Goal: Task Accomplishment & Management: Manage account settings

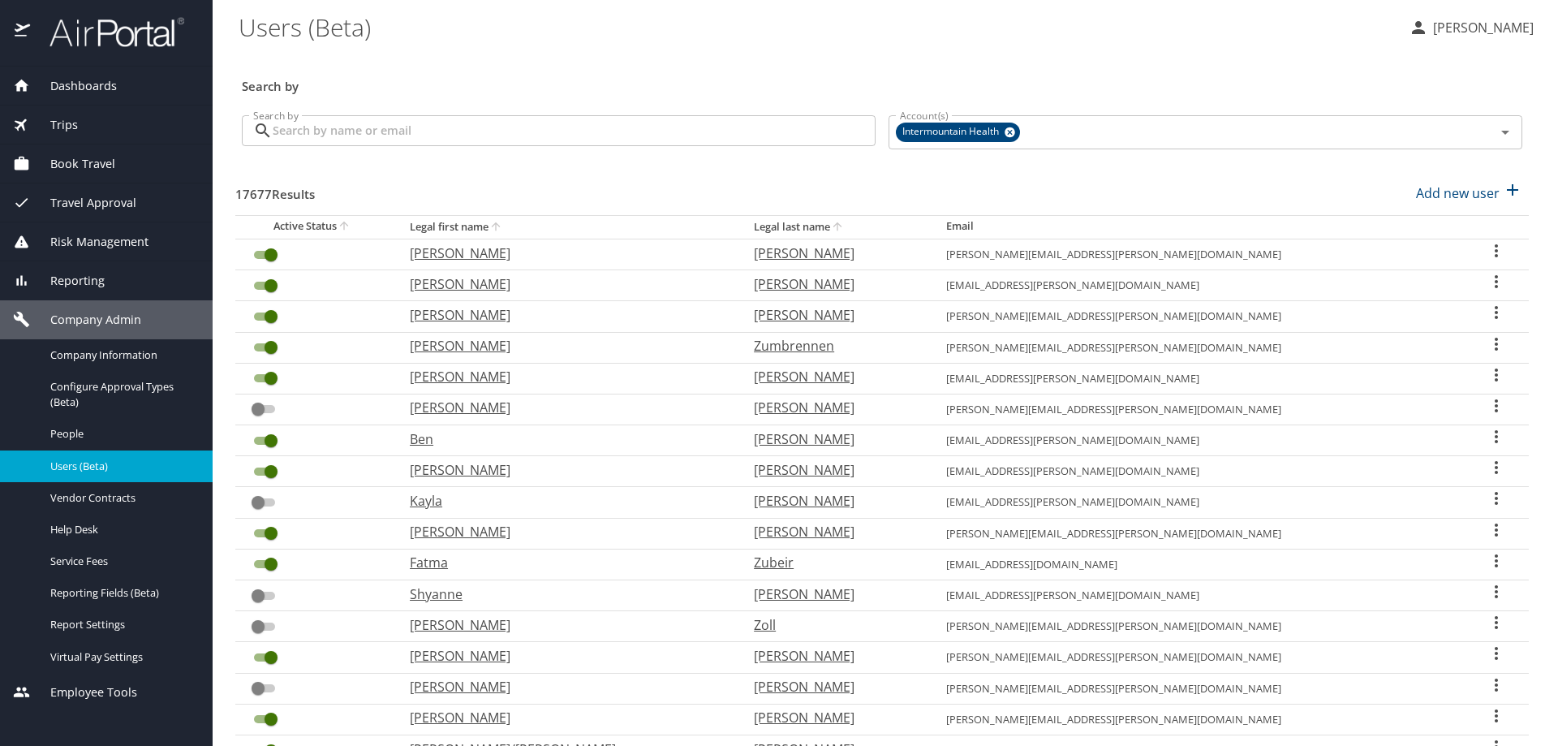
click at [305, 131] on input "Search by" at bounding box center [574, 130] width 603 height 31
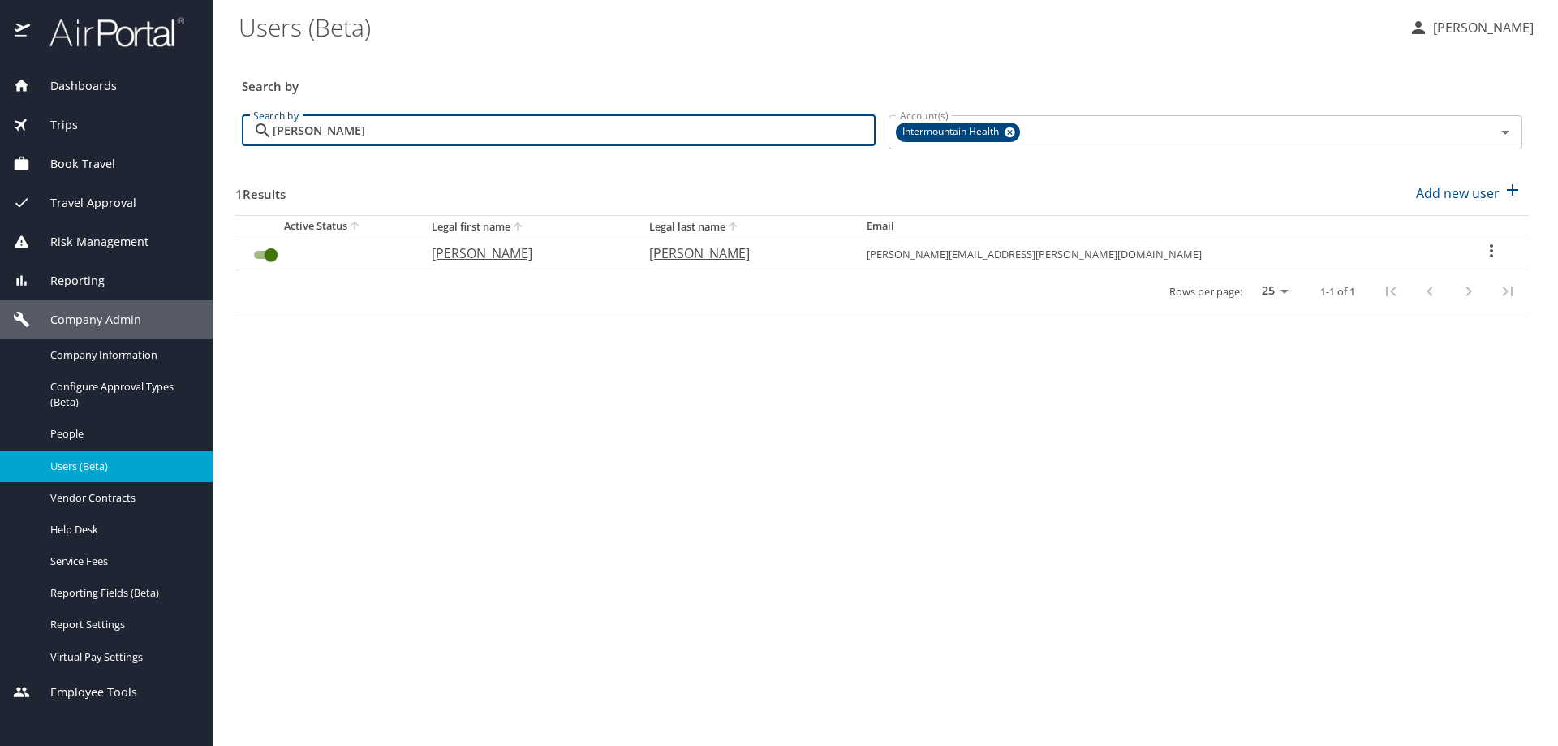
type input "[PERSON_NAME]"
click at [1482, 252] on icon "User Search Table" at bounding box center [1491, 250] width 19 height 19
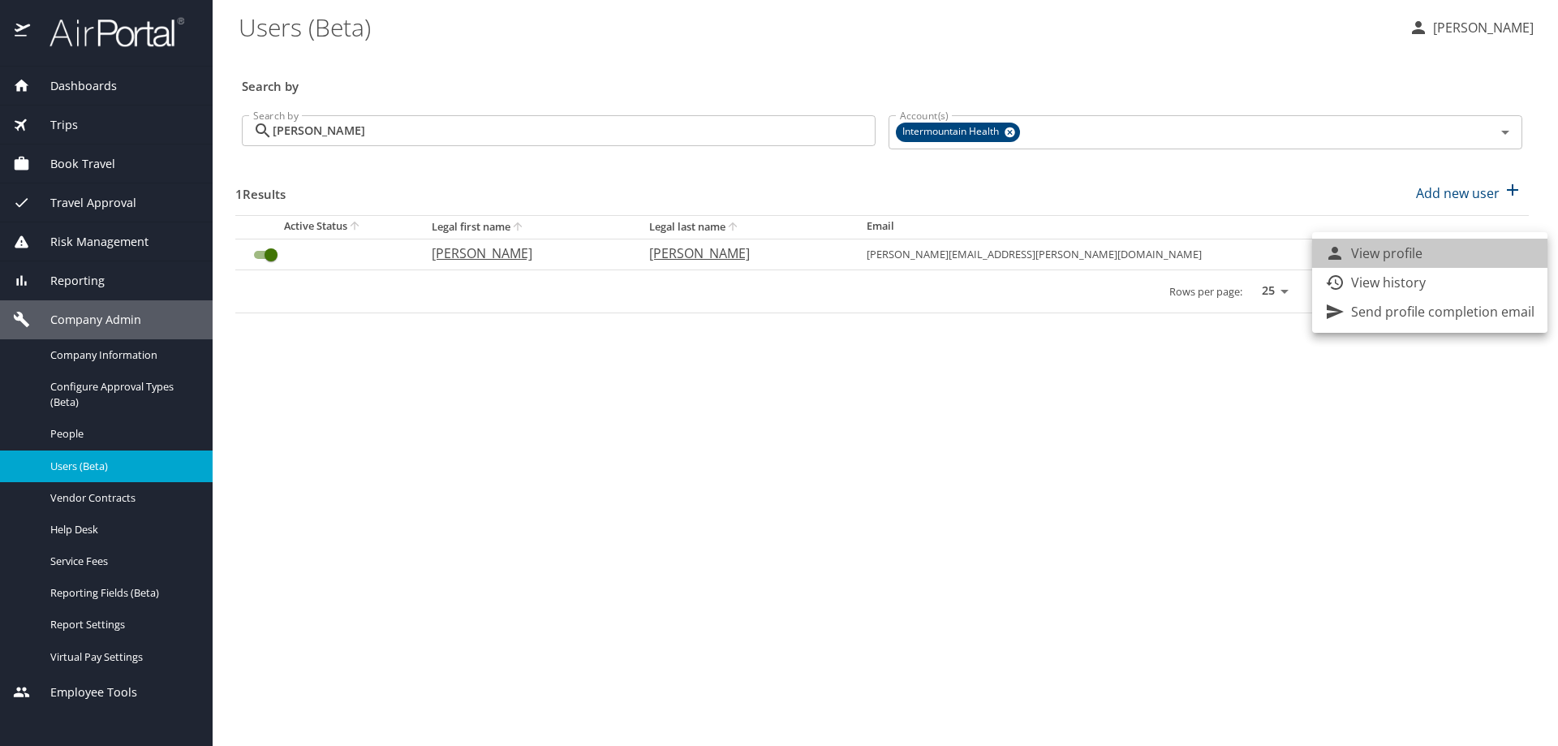
click at [1475, 252] on li "View profile" at bounding box center [1429, 253] width 235 height 29
select select "US"
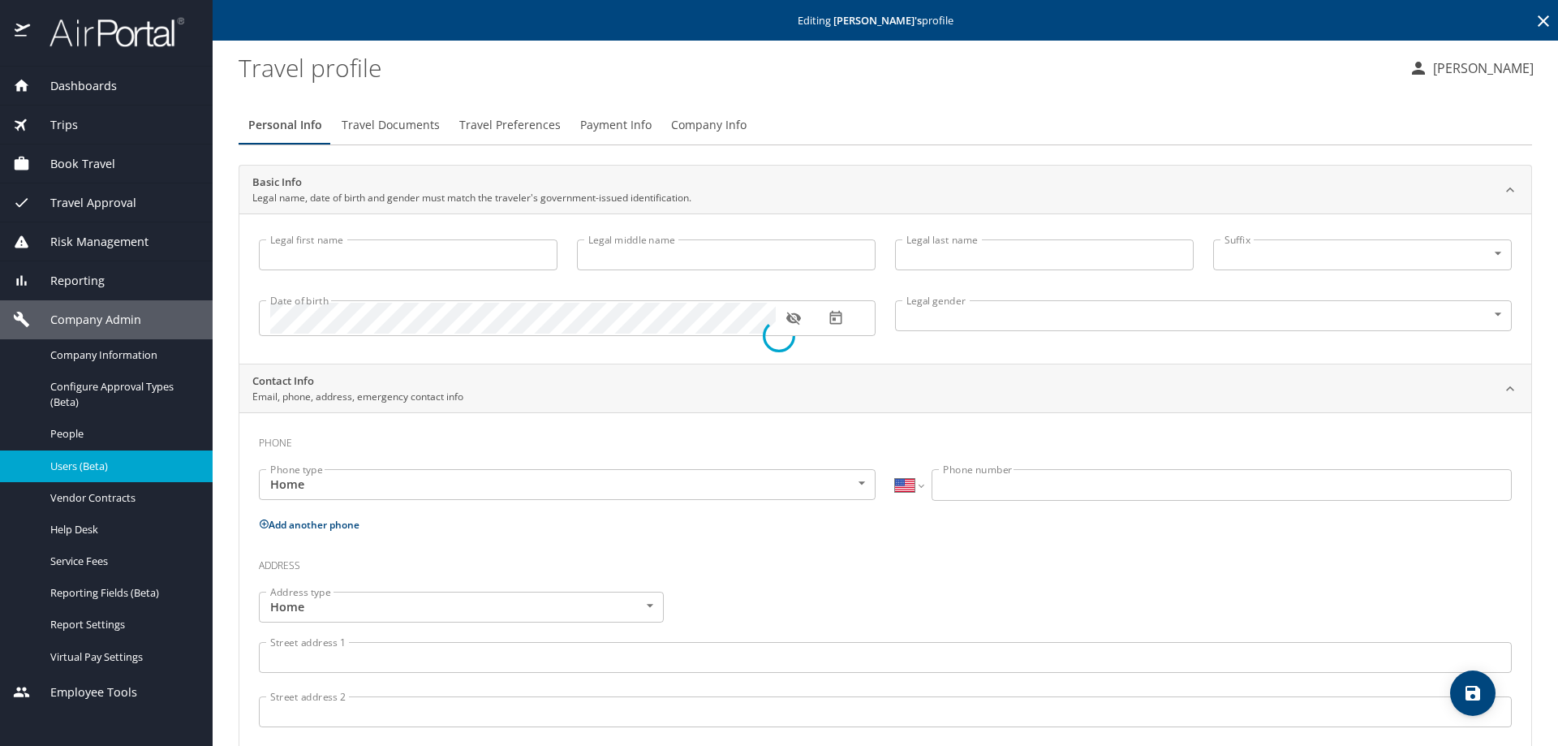
type input "[PERSON_NAME]"
type input "[DEMOGRAPHIC_DATA]"
select select "AT"
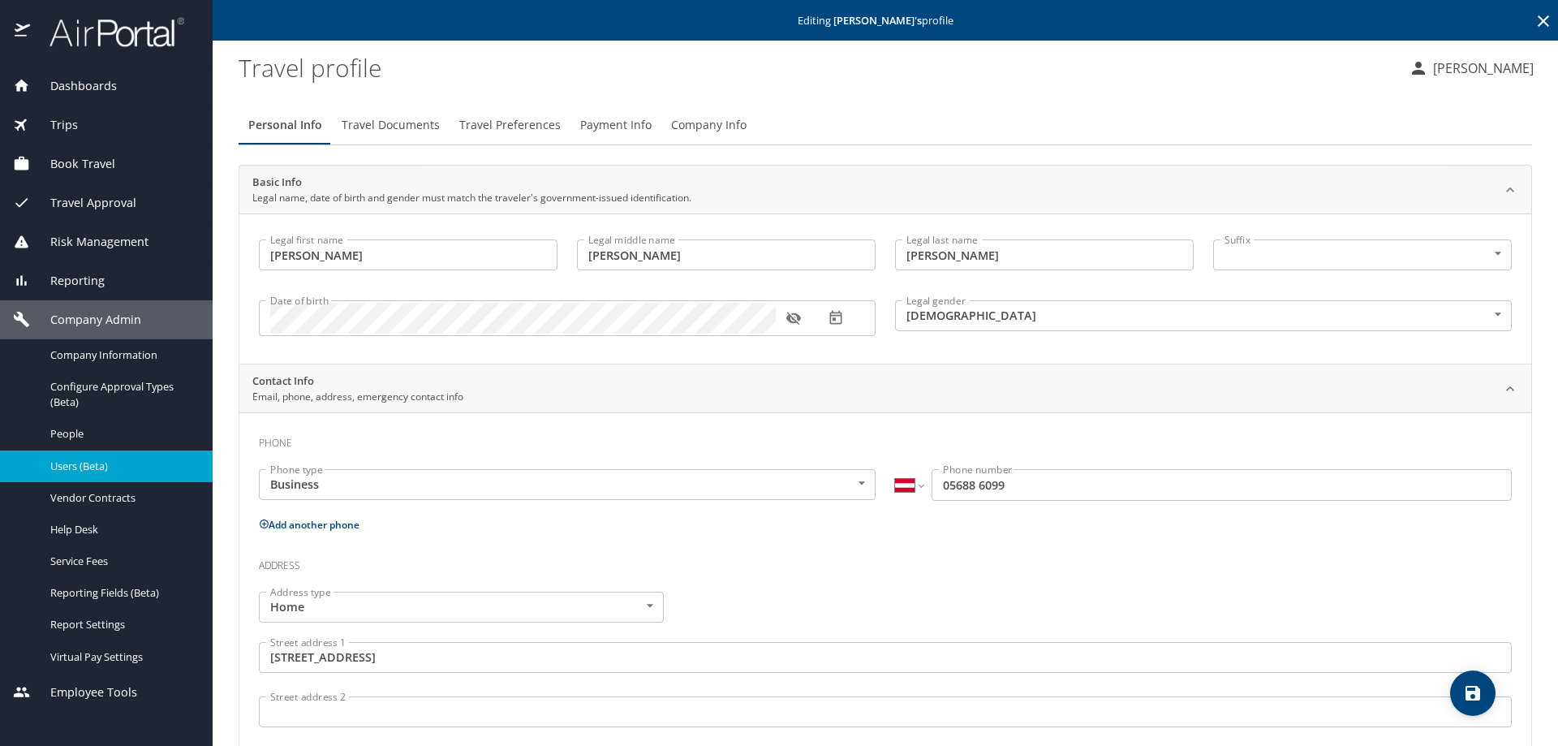
click at [683, 121] on span "Company Info" at bounding box center [708, 125] width 75 height 20
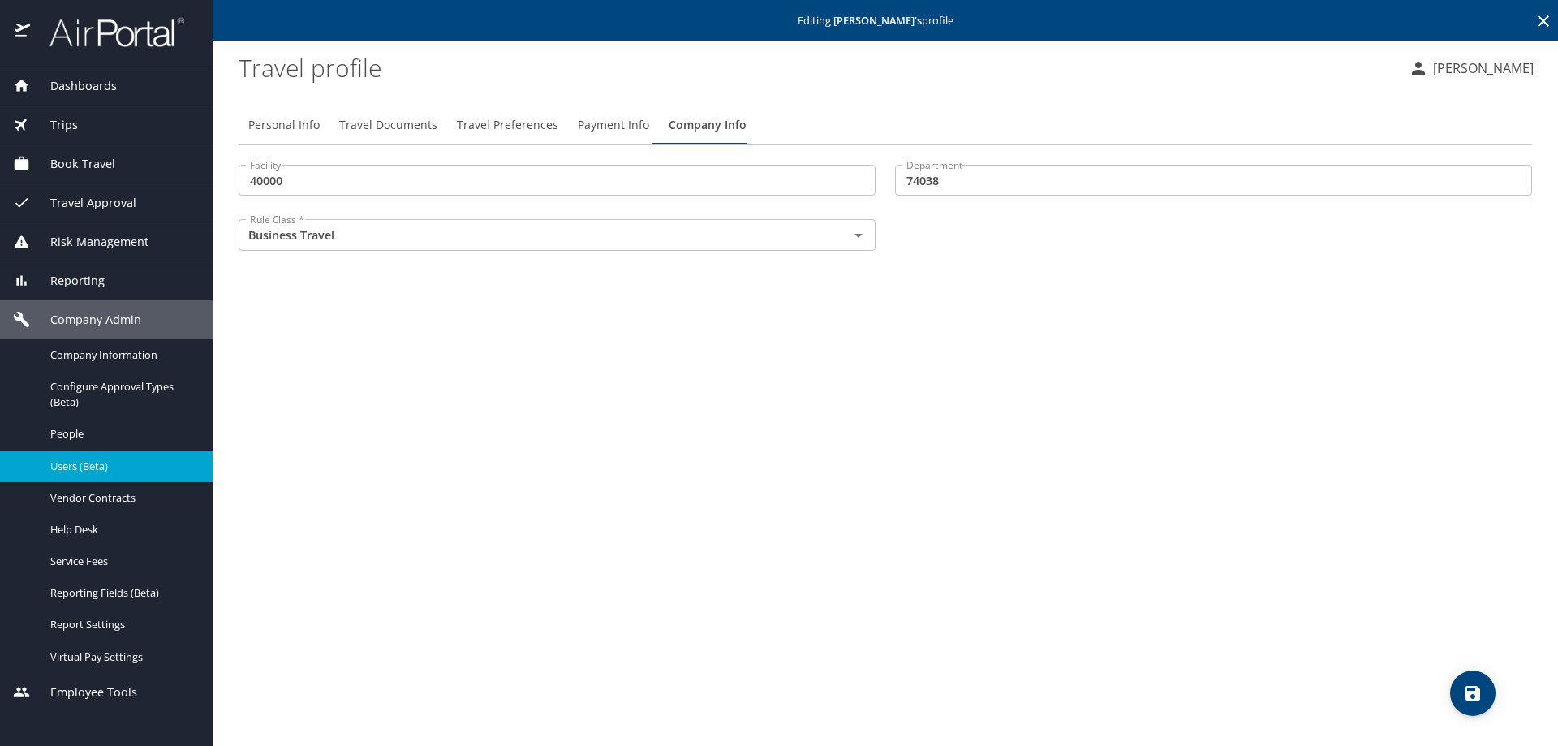
click at [595, 123] on span "Payment Info" at bounding box center [613, 125] width 71 height 20
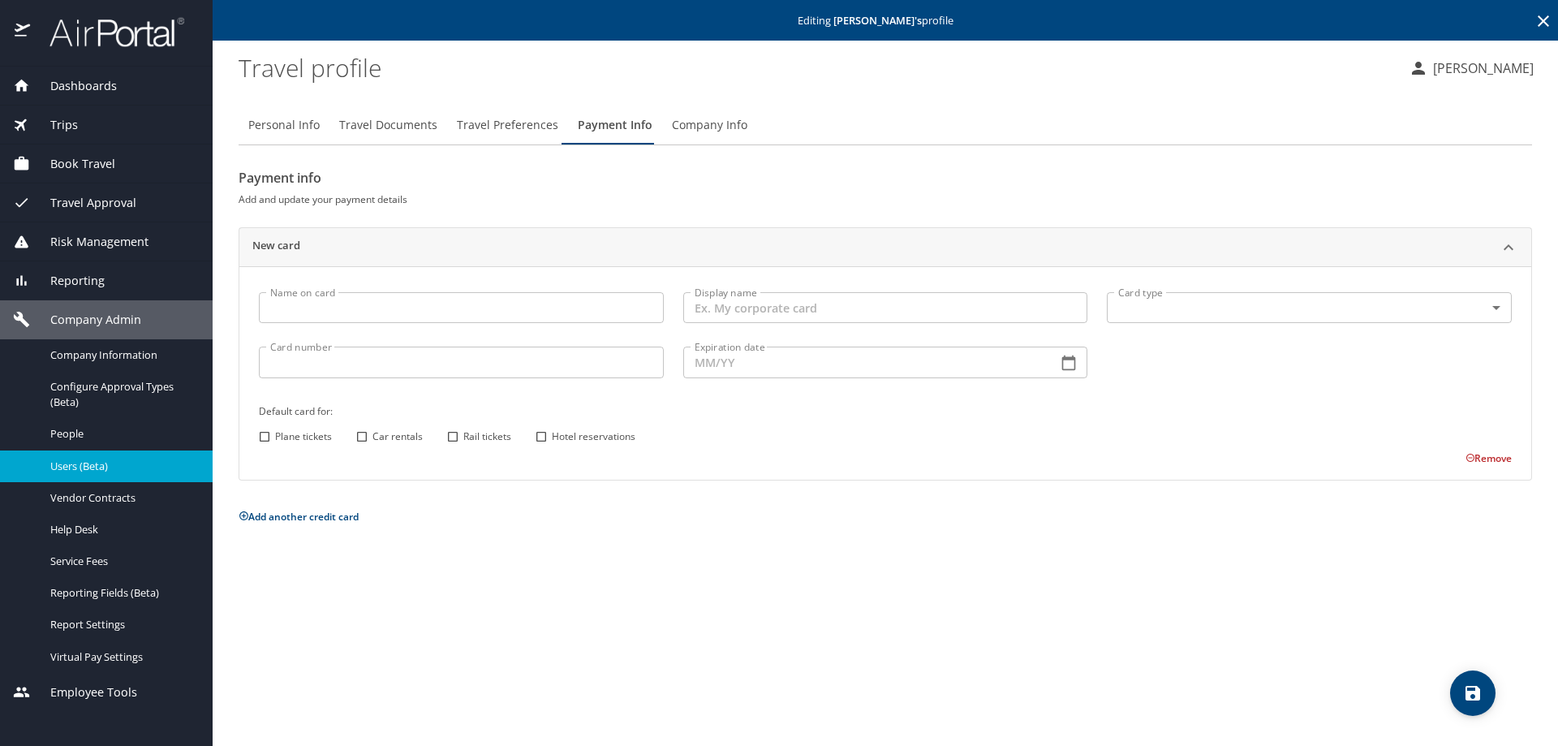
click at [715, 130] on span "Company Info" at bounding box center [709, 125] width 75 height 20
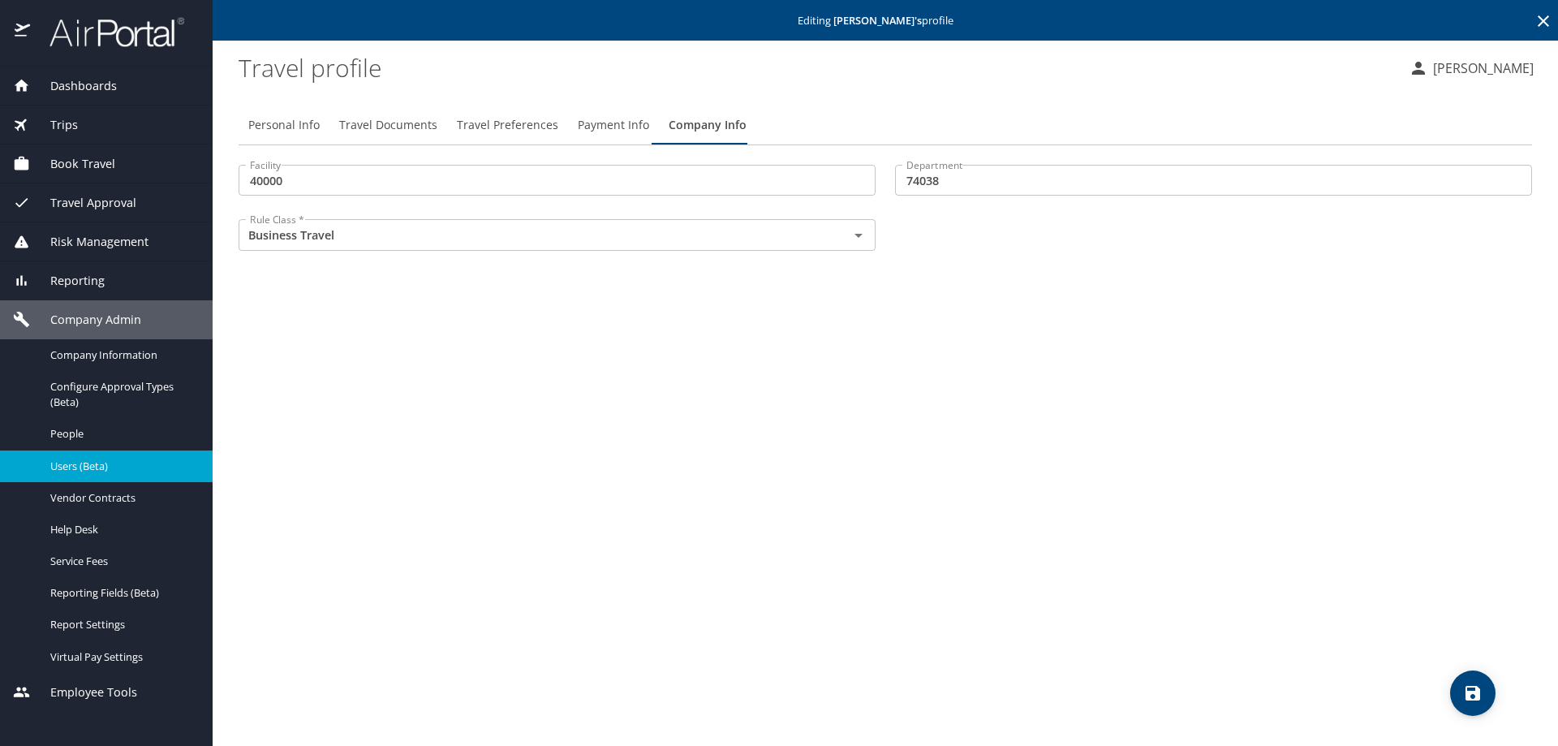
click at [595, 127] on span "Payment Info" at bounding box center [613, 125] width 71 height 20
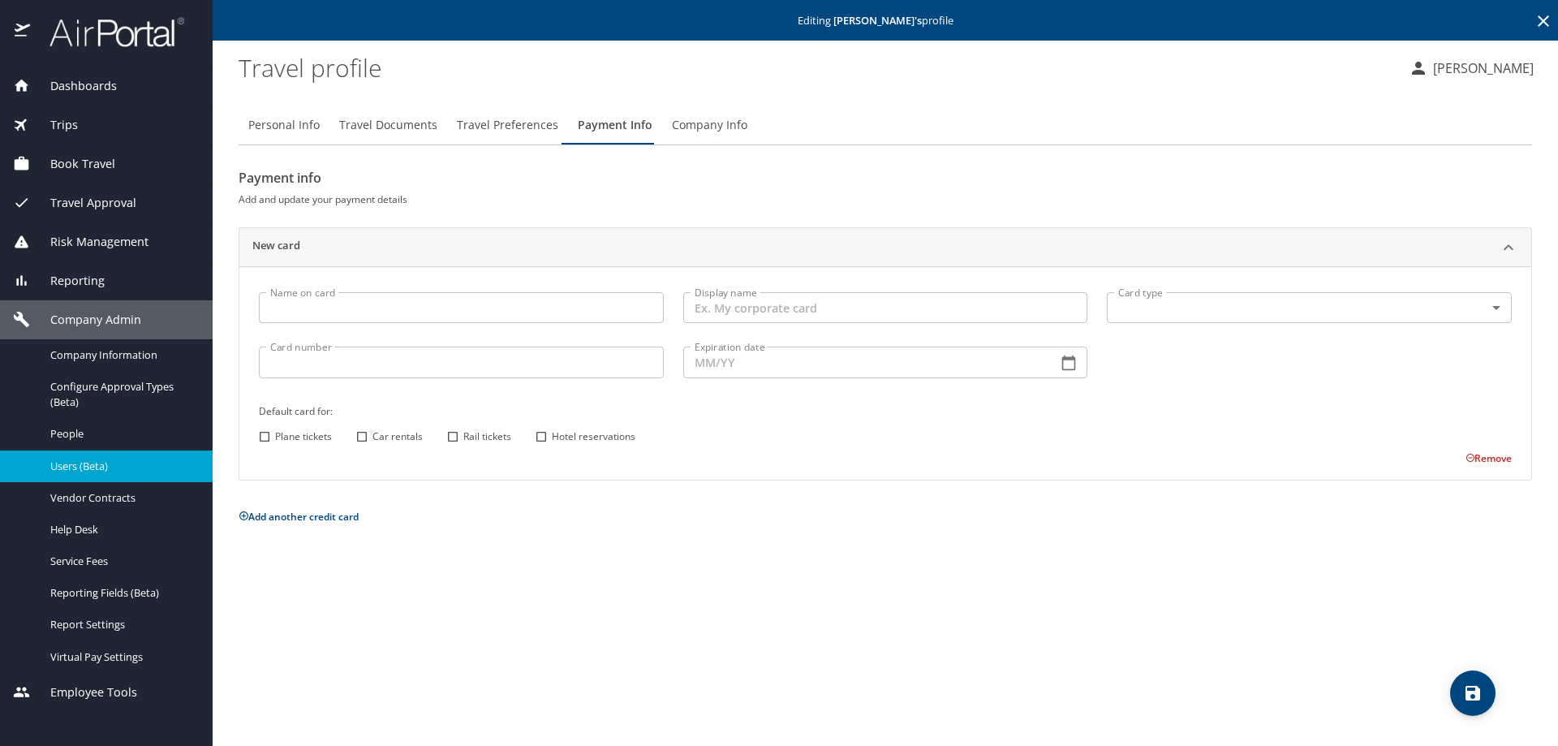
click at [337, 311] on input "Name on card" at bounding box center [461, 307] width 405 height 31
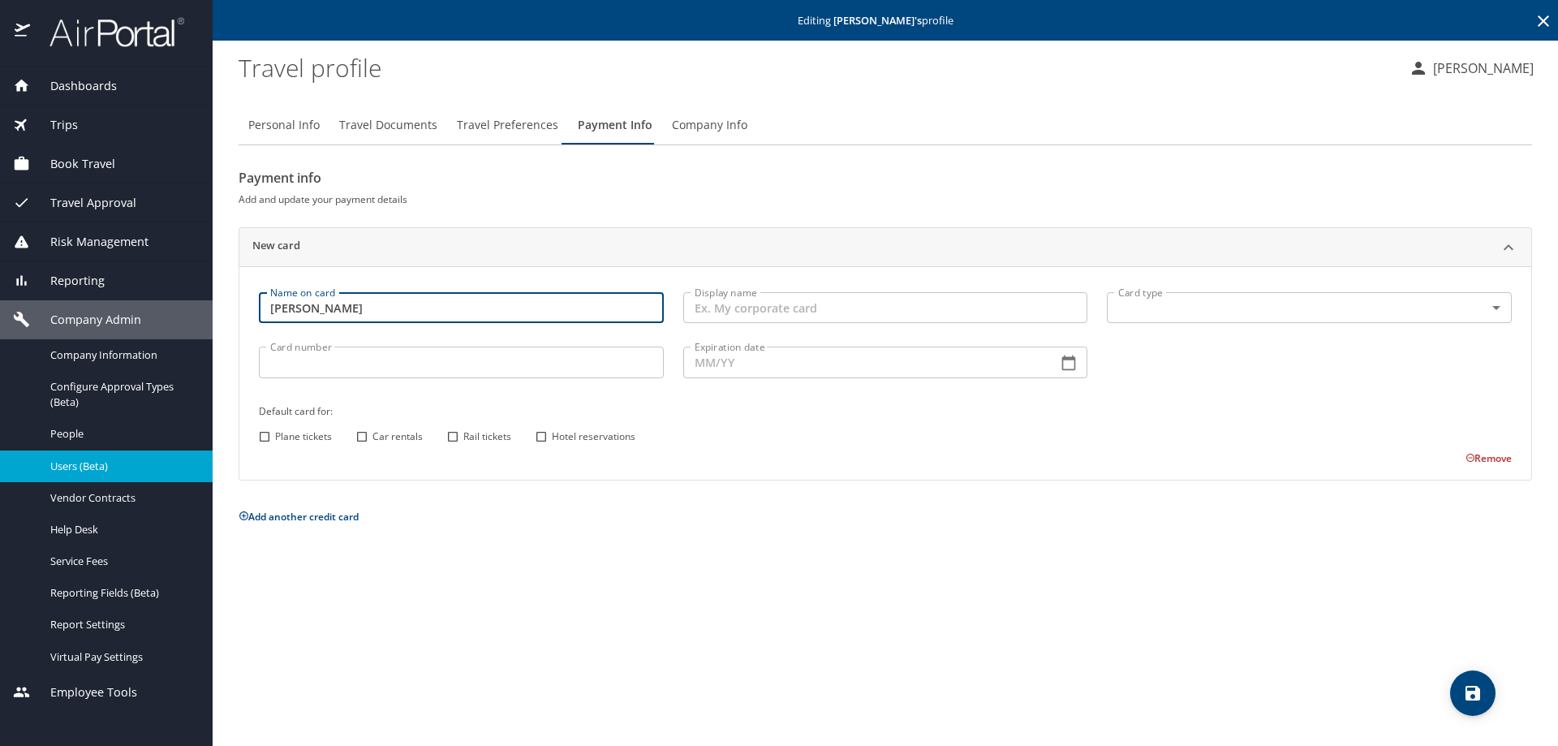
type input "[PERSON_NAME]"
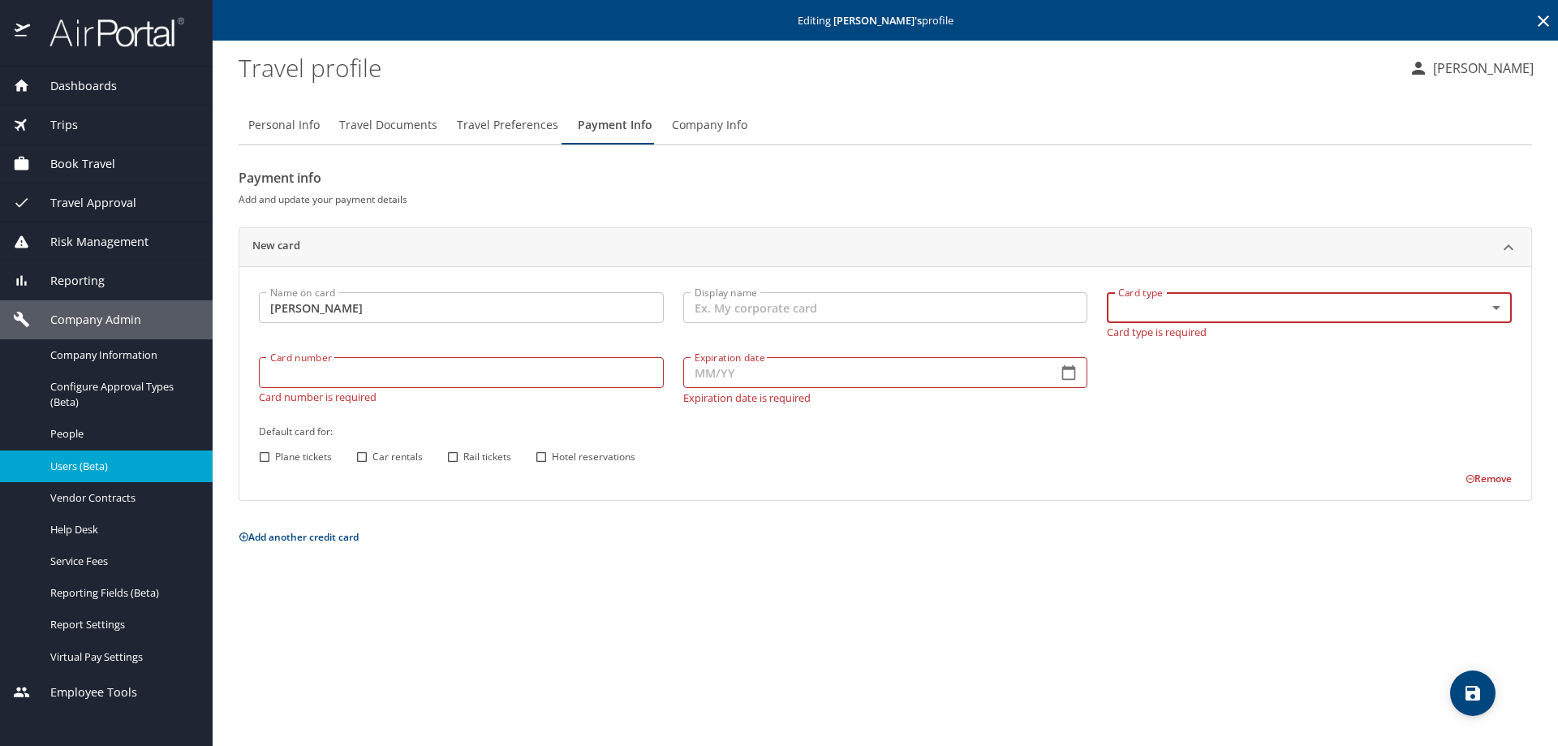
click at [1180, 322] on body "Dashboards AirPortal 360™ Manager My Travel Dashboard Trips Airtinerary® Lookup…" at bounding box center [779, 373] width 1558 height 746
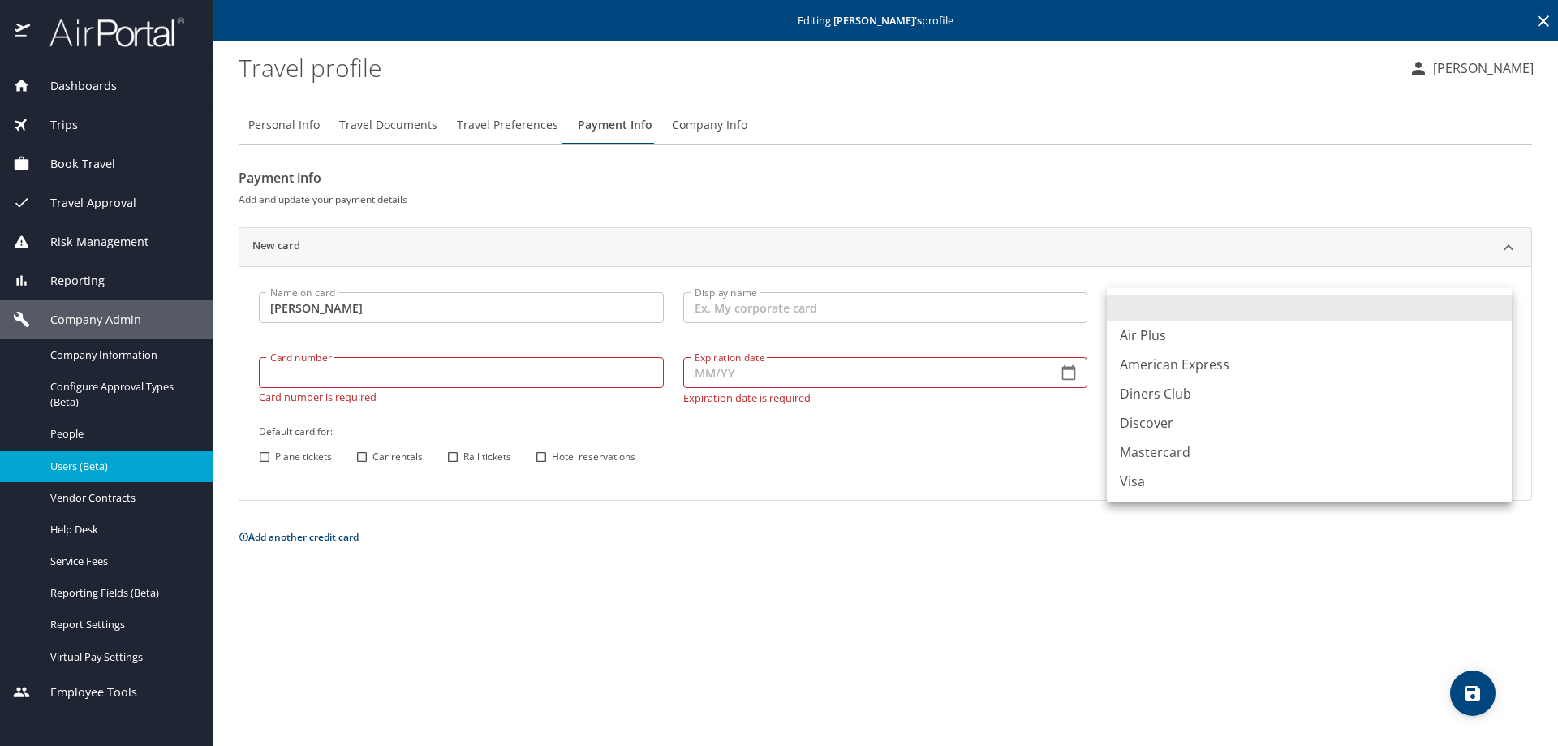
click at [1142, 485] on li "Visa" at bounding box center [1309, 481] width 405 height 29
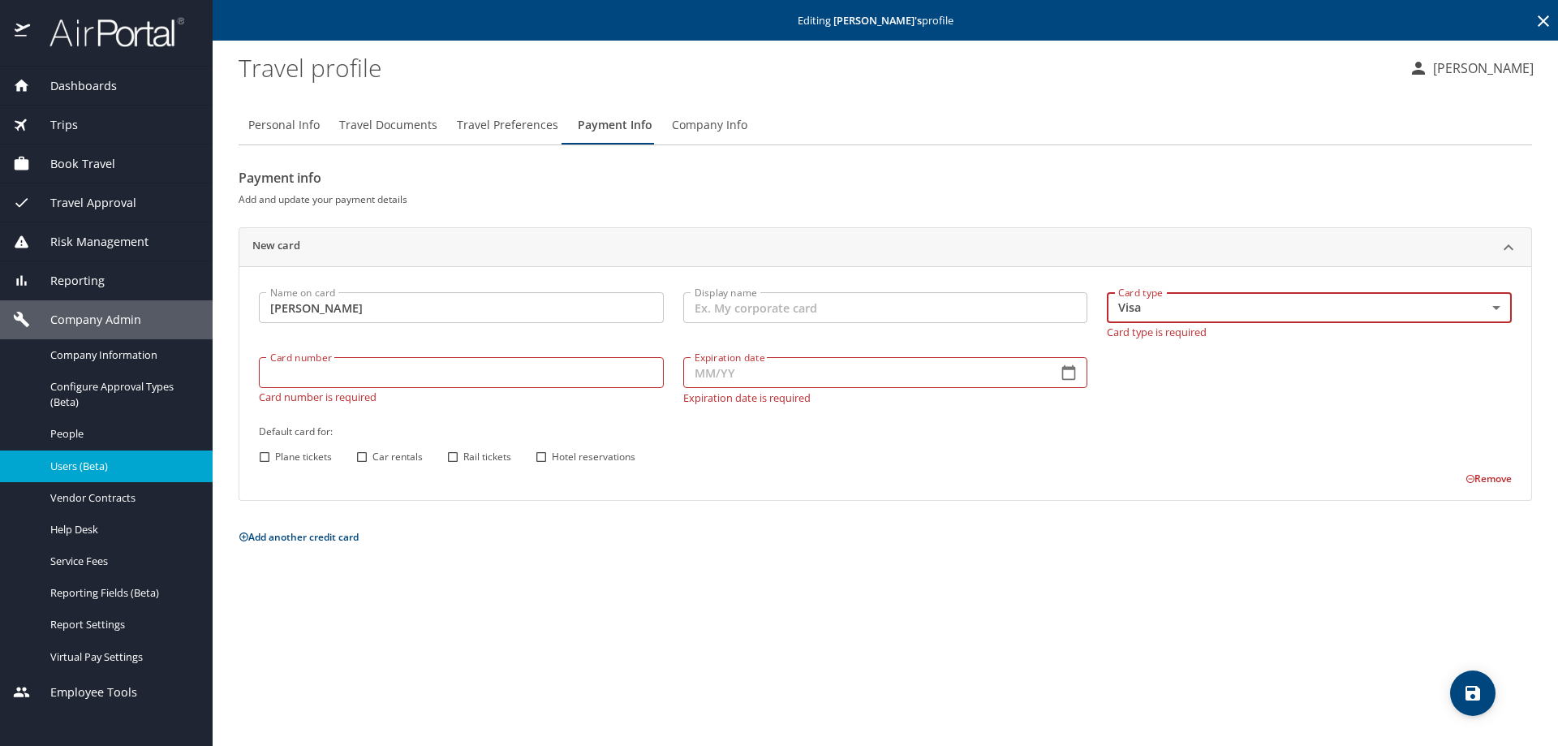
type input "VI"
click at [310, 376] on input "Card number" at bounding box center [461, 372] width 405 height 31
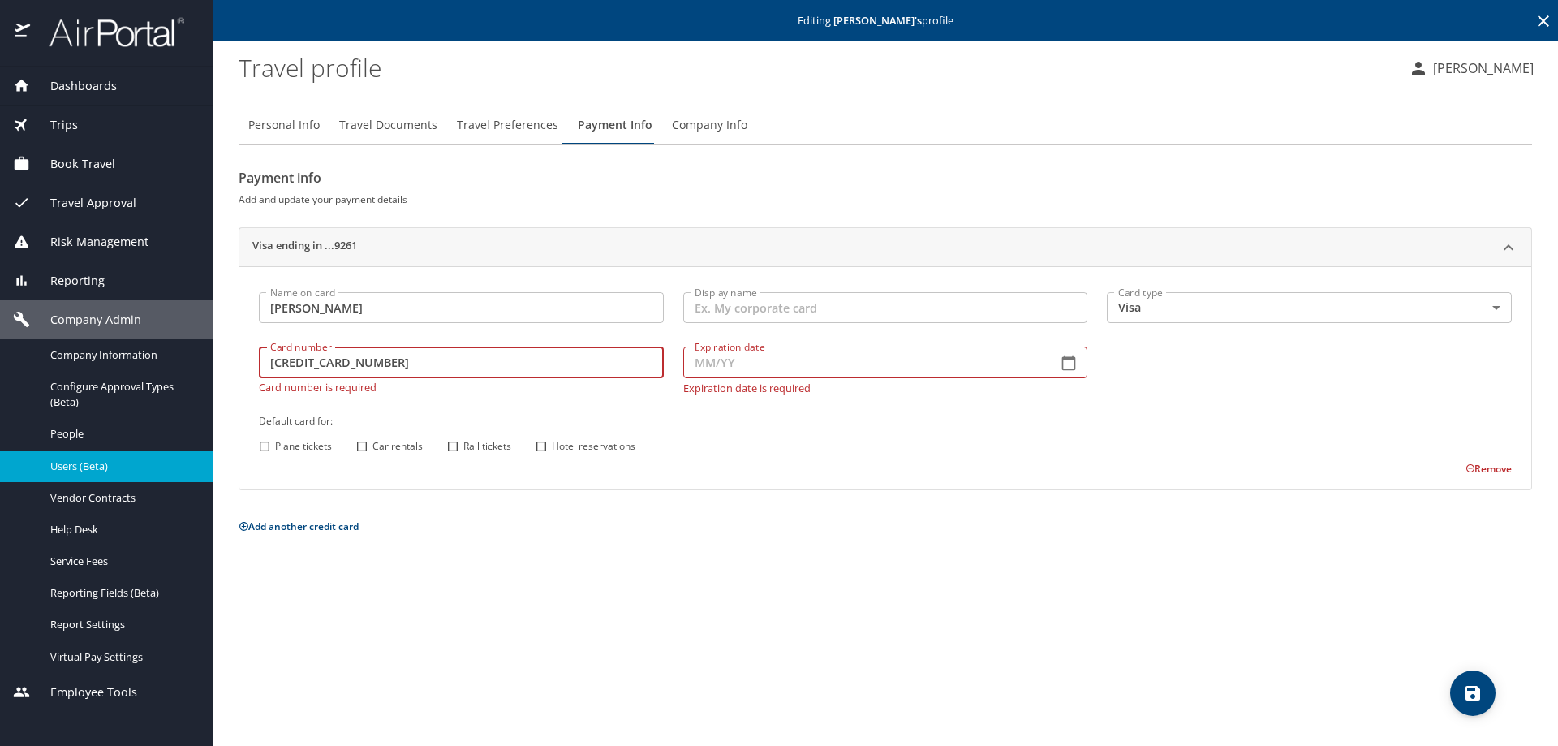
type input "[CREDIT_CARD_NUMBER]"
click at [712, 368] on input "Expiration date" at bounding box center [864, 362] width 362 height 31
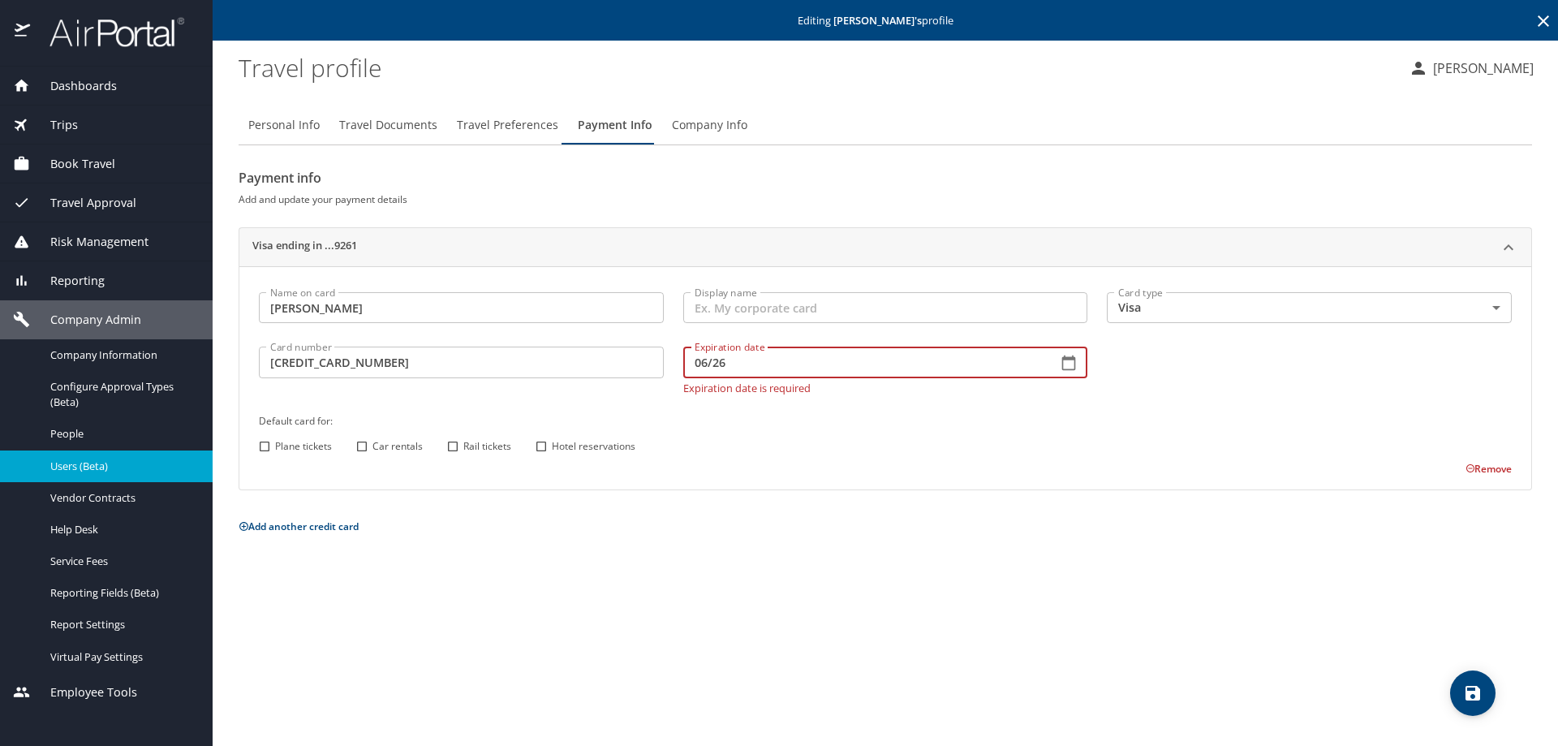
type input "06/26"
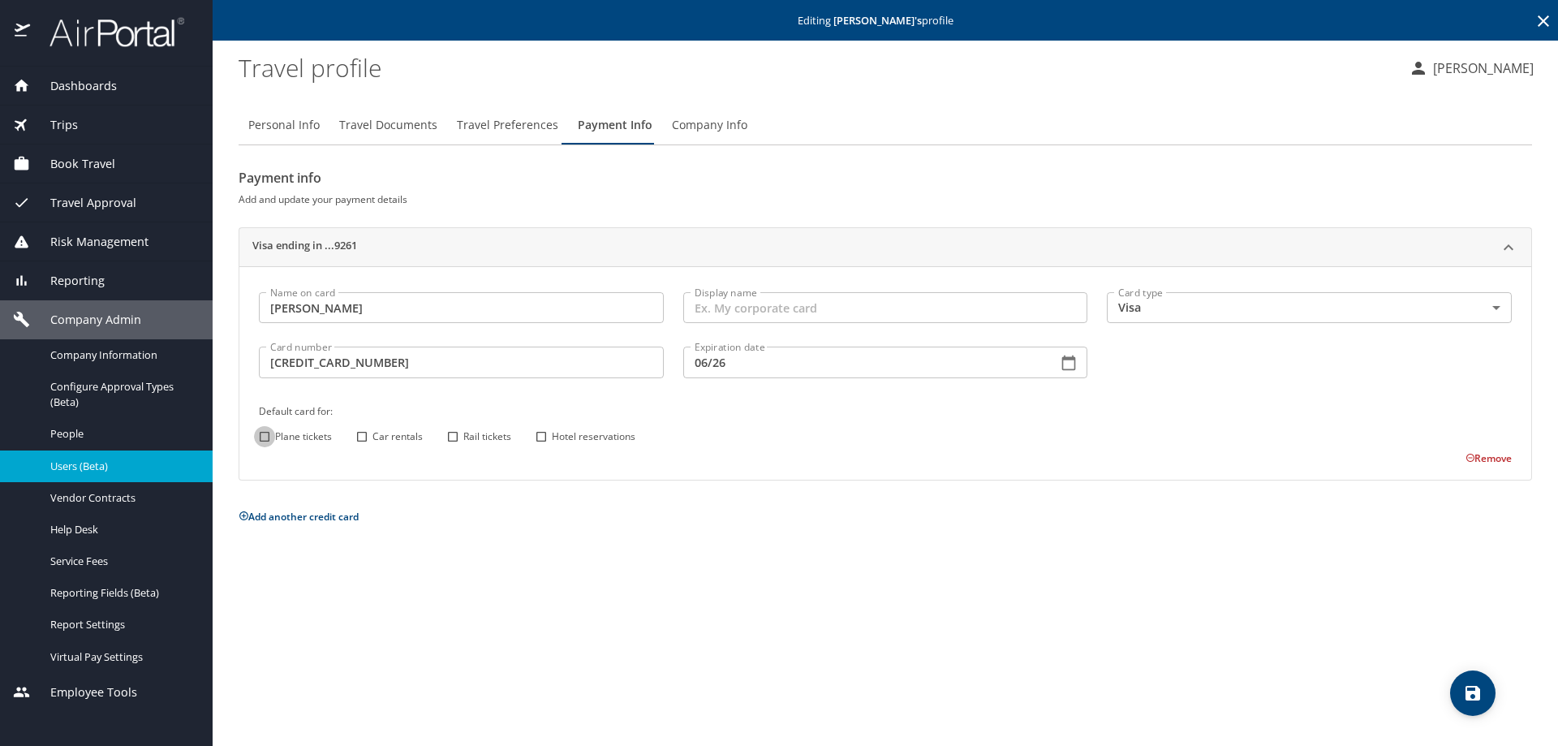
click at [264, 444] on input "Plane tickets" at bounding box center [264, 436] width 21 height 21
checkbox input "true"
click at [358, 433] on input "Car rentals" at bounding box center [361, 436] width 21 height 21
checkbox input "true"
click at [547, 435] on input "Hotel reservations" at bounding box center [541, 436] width 21 height 21
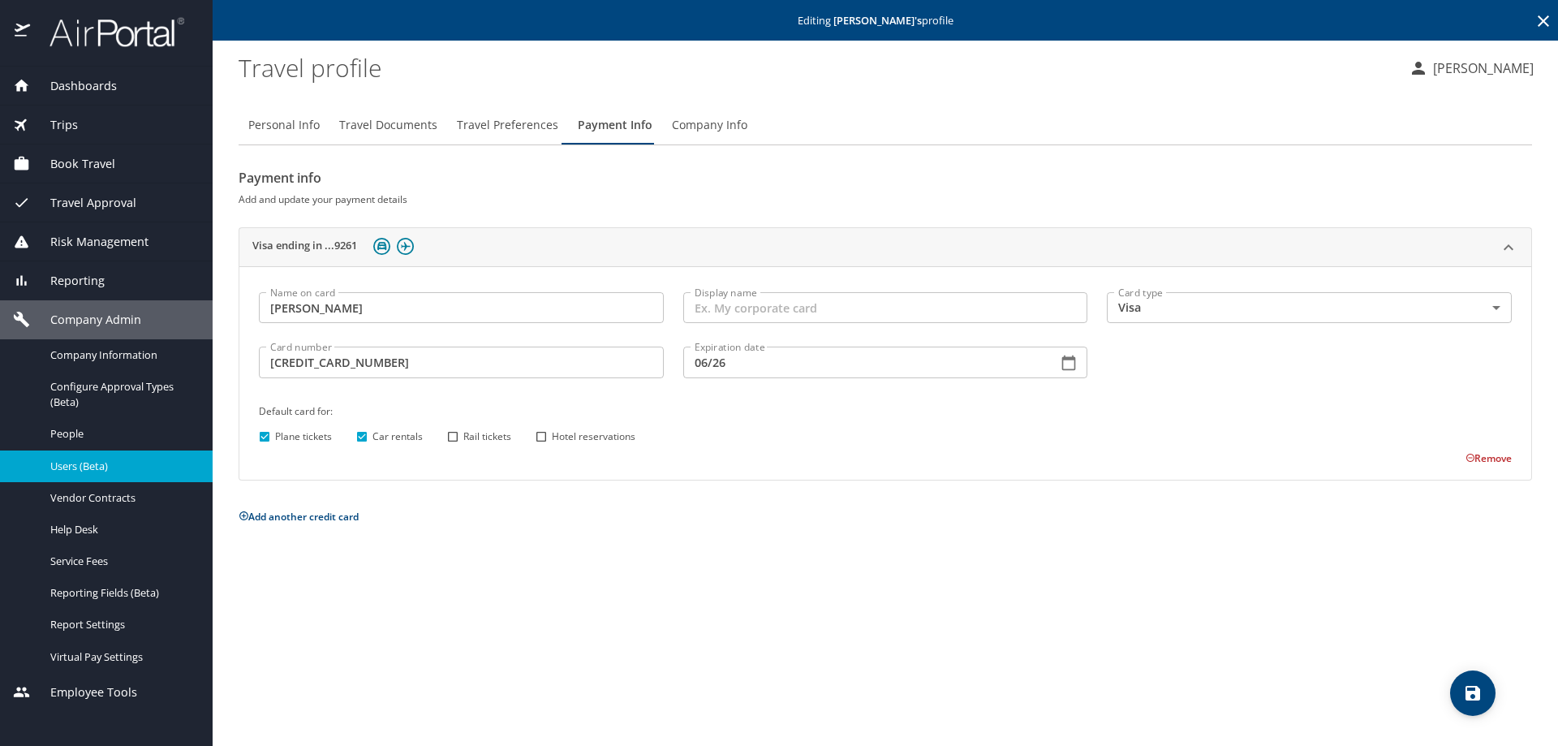
checkbox input "true"
click at [1473, 691] on icon "save" at bounding box center [1472, 692] width 19 height 19
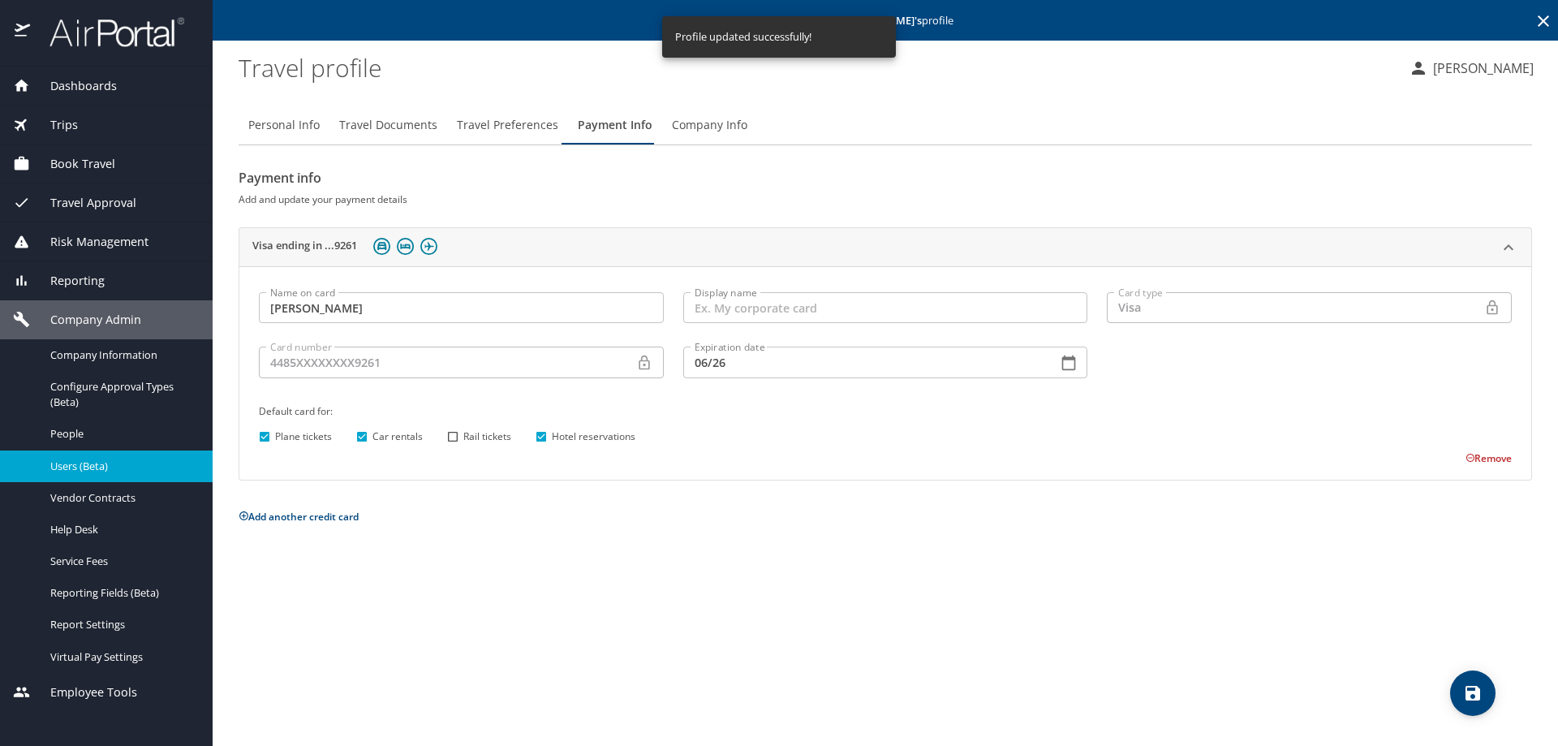
click at [1547, 16] on icon at bounding box center [1543, 20] width 19 height 19
